Goal: Find specific page/section: Find specific page/section

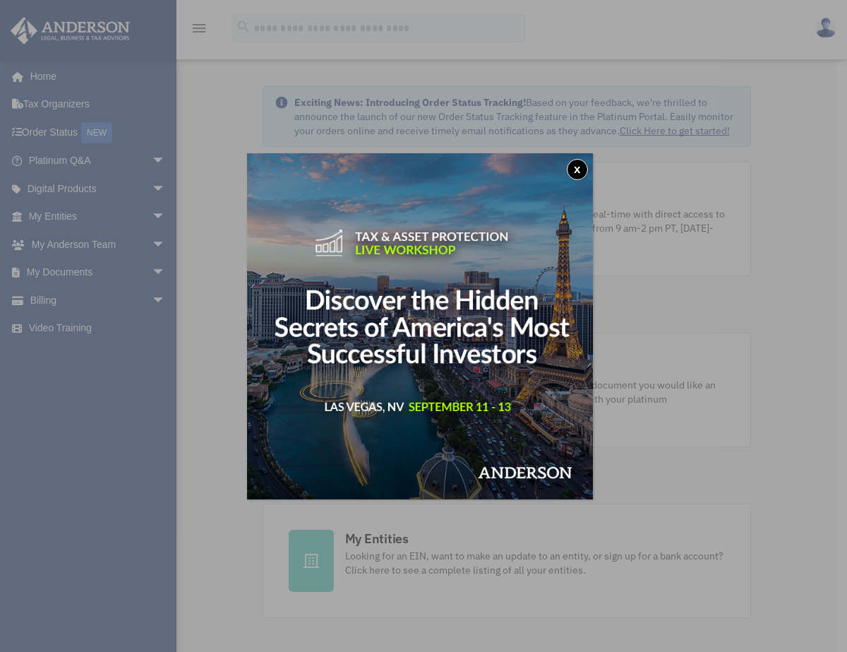
click at [579, 169] on button "x" at bounding box center [577, 169] width 21 height 21
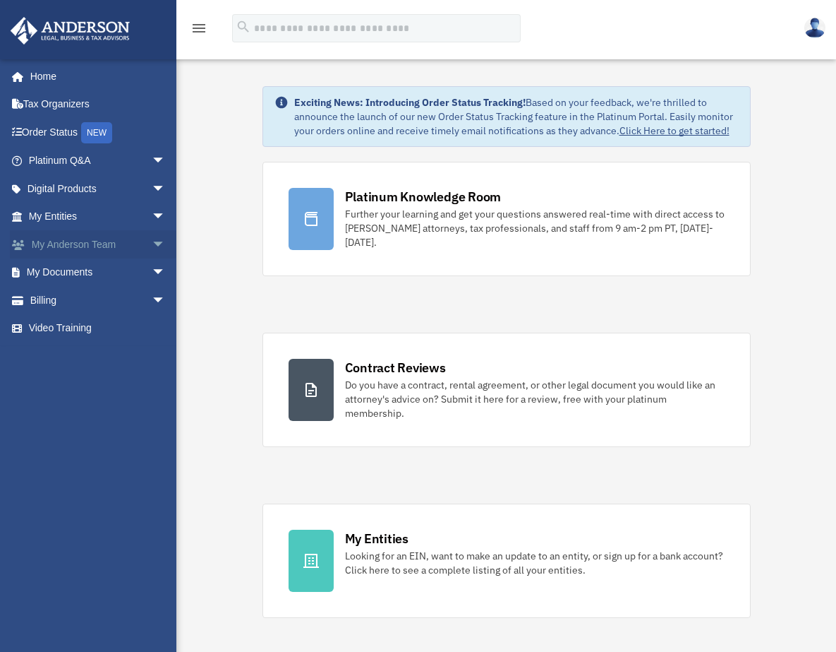
click at [152, 241] on span "arrow_drop_down" at bounding box center [166, 244] width 28 height 29
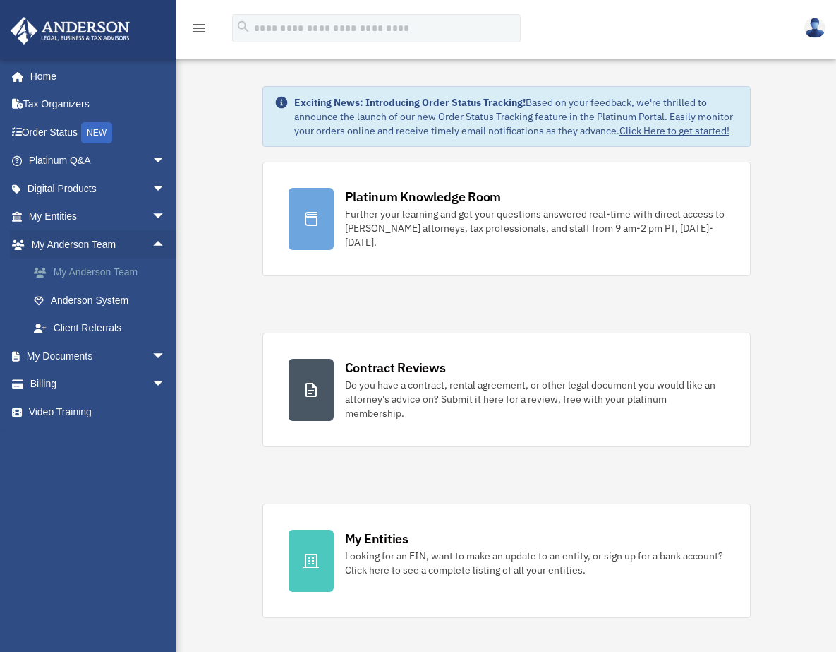
click at [140, 272] on link "My Anderson Team" at bounding box center [103, 272] width 167 height 28
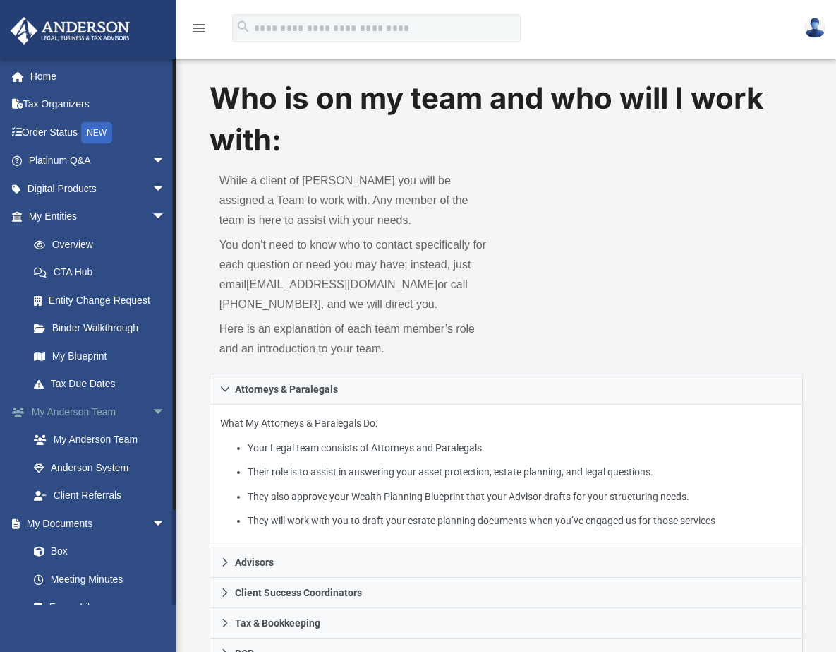
click at [152, 410] on span "arrow_drop_down" at bounding box center [166, 411] width 28 height 29
click at [152, 410] on span "arrow_drop_up" at bounding box center [166, 411] width 28 height 29
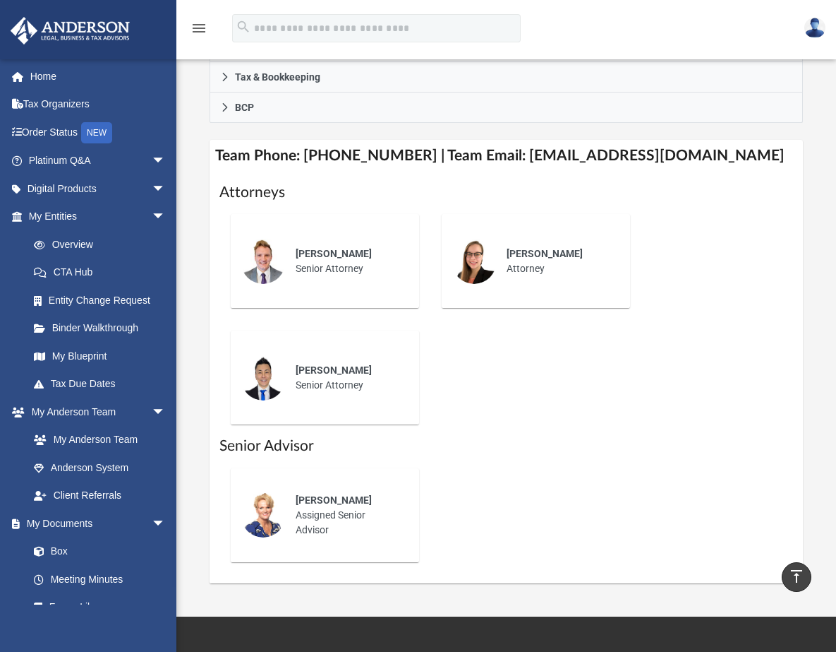
scroll to position [636, 0]
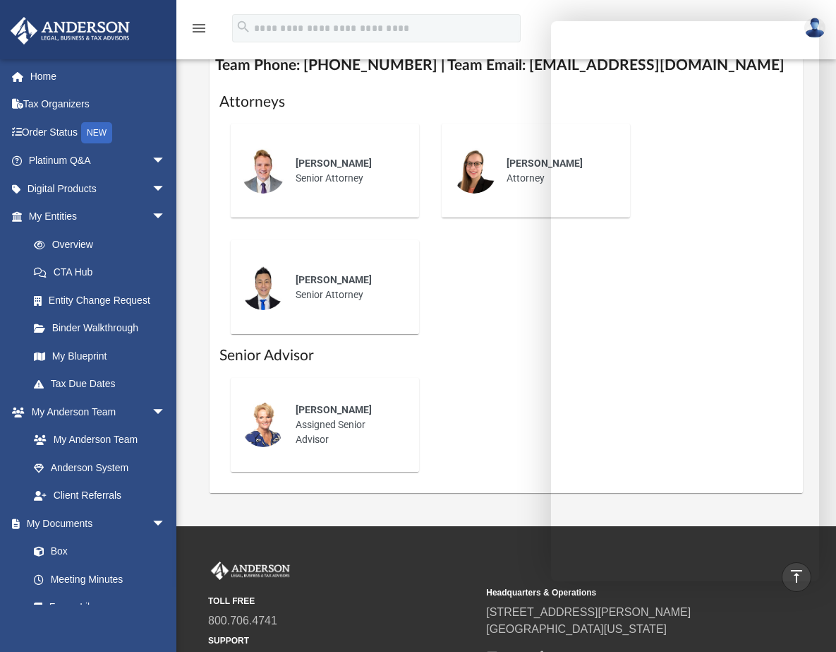
click at [476, 483] on div "Kendall Oleary Assigned Senior Advisor" at bounding box center [507, 483] width 575 height 0
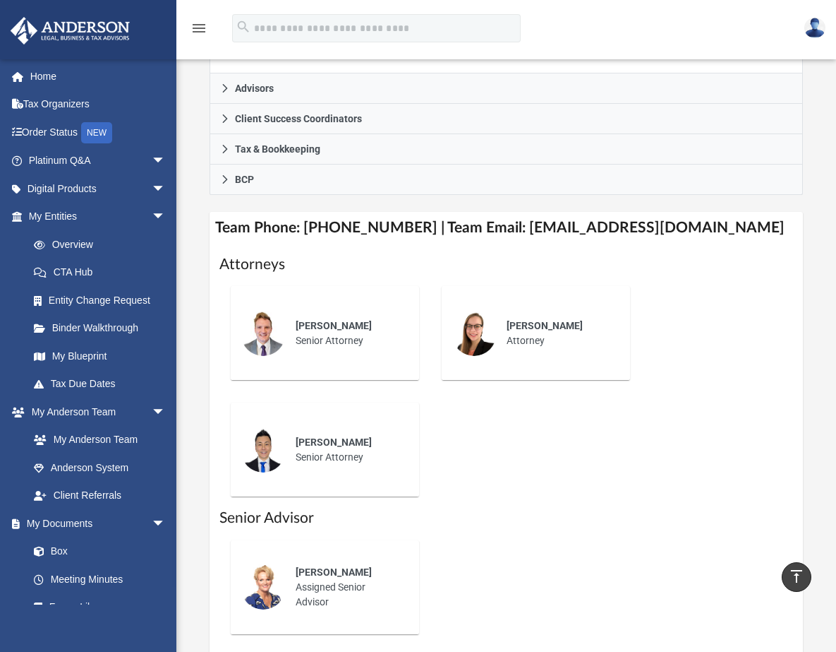
scroll to position [462, 0]
